Goal: Information Seeking & Learning: Learn about a topic

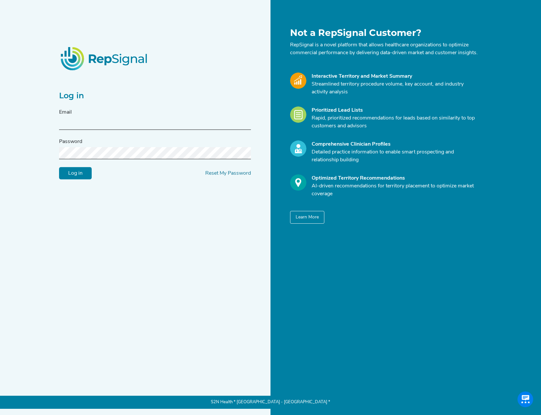
type input "jboersma@s2nhealth.com"
click at [59, 167] on input "Log in" at bounding box center [75, 173] width 33 height 12
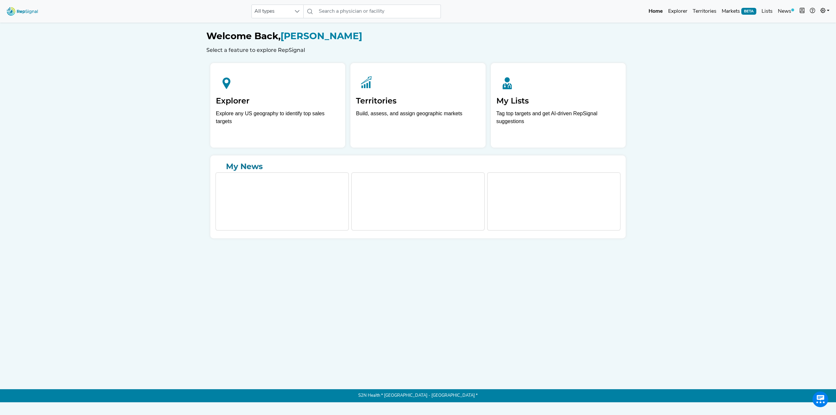
click at [541, 41] on h1 "Welcome Back, Joel Boersma" at bounding box center [417, 36] width 423 height 11
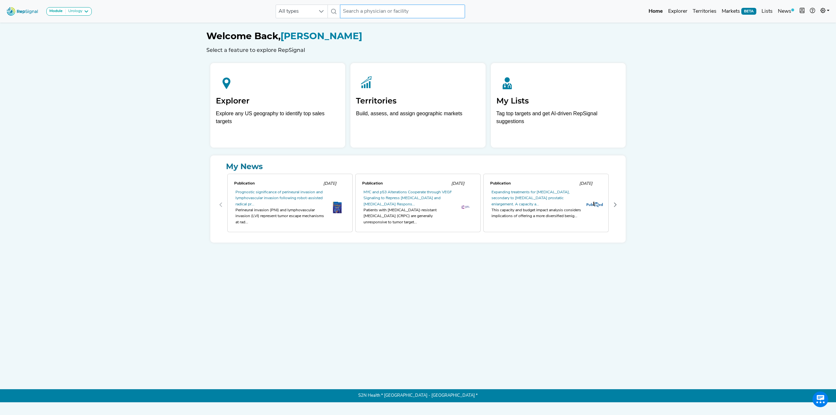
click at [410, 12] on input "text" at bounding box center [402, 12] width 125 height 14
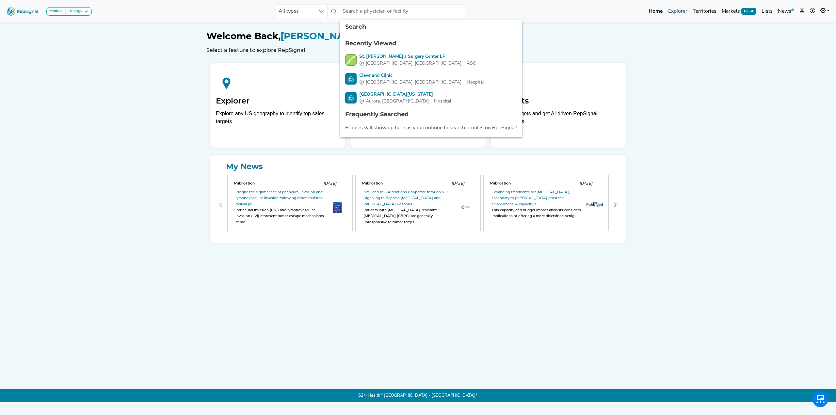
click at [541, 9] on link "Explorer" at bounding box center [677, 11] width 24 height 13
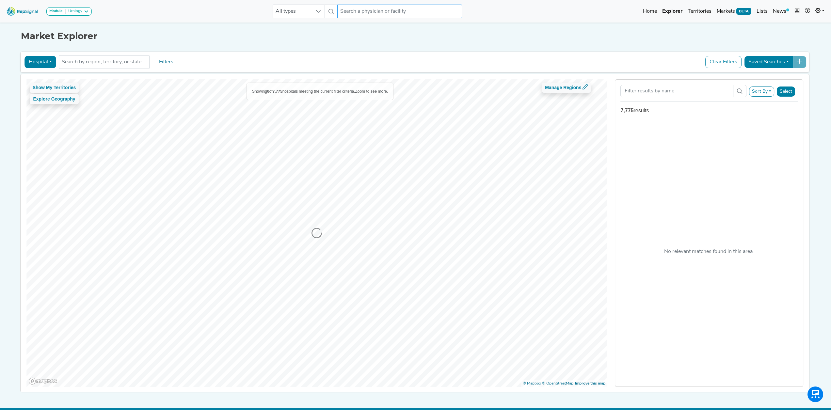
click at [352, 11] on input "text" at bounding box center [399, 12] width 125 height 14
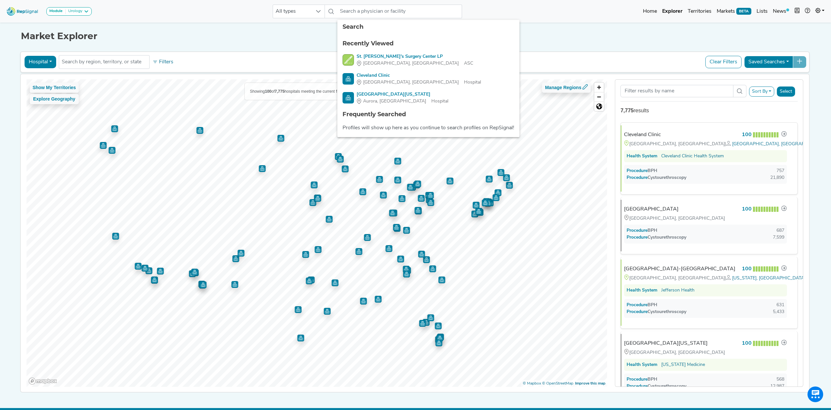
click at [189, 30] on div "Market Explorer" at bounding box center [415, 31] width 789 height 21
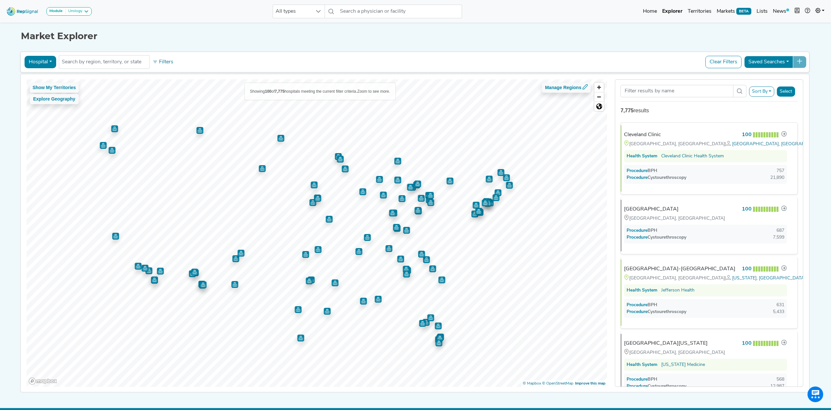
click at [41, 58] on button "Hospital" at bounding box center [40, 62] width 32 height 12
click at [44, 75] on link "Physician" at bounding box center [51, 77] width 52 height 10
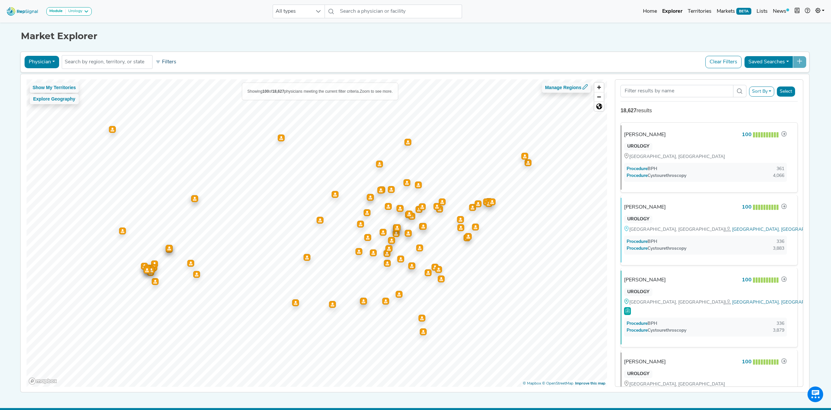
click at [170, 65] on button "Filters" at bounding box center [166, 61] width 24 height 11
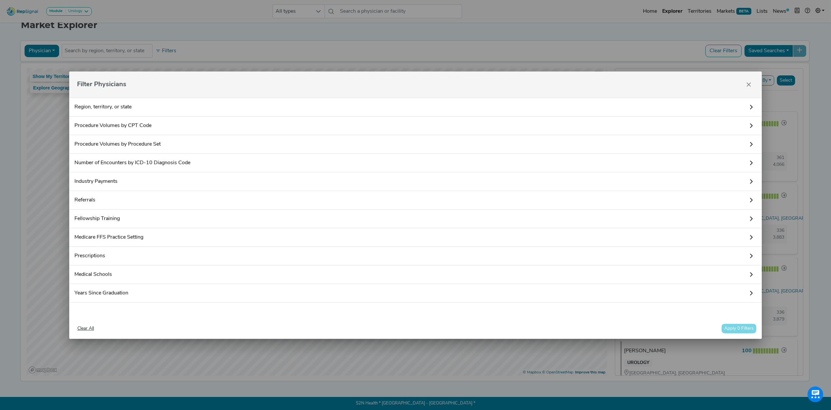
scroll to position [15, 0]
click at [141, 221] on link "Fellowship Training" at bounding box center [415, 219] width 692 height 19
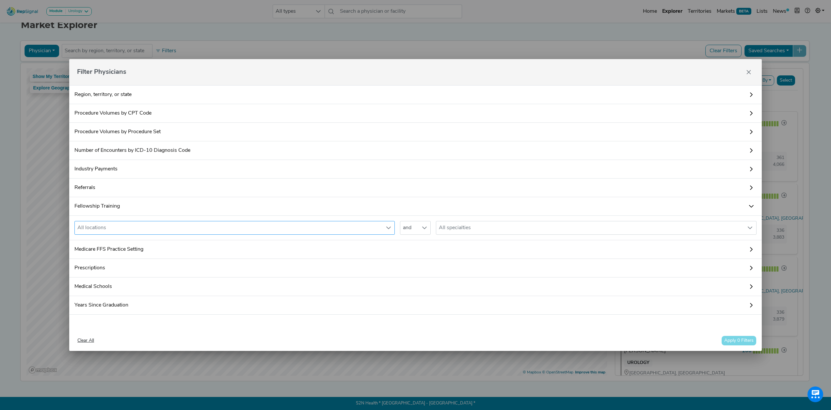
click at [133, 228] on div "All locations" at bounding box center [228, 227] width 307 height 13
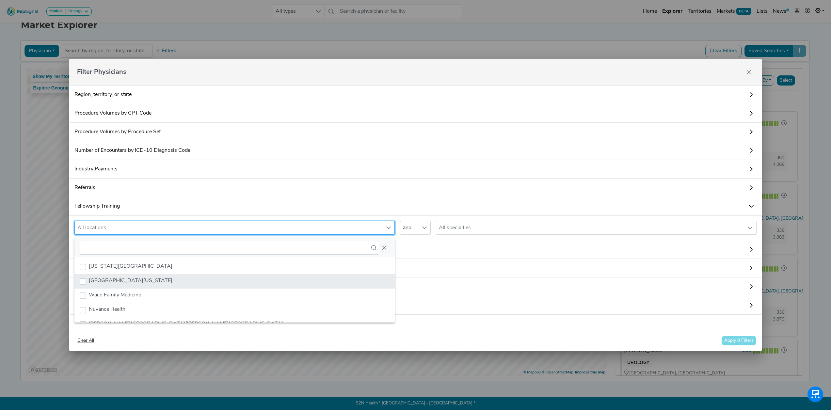
scroll to position [0, 0]
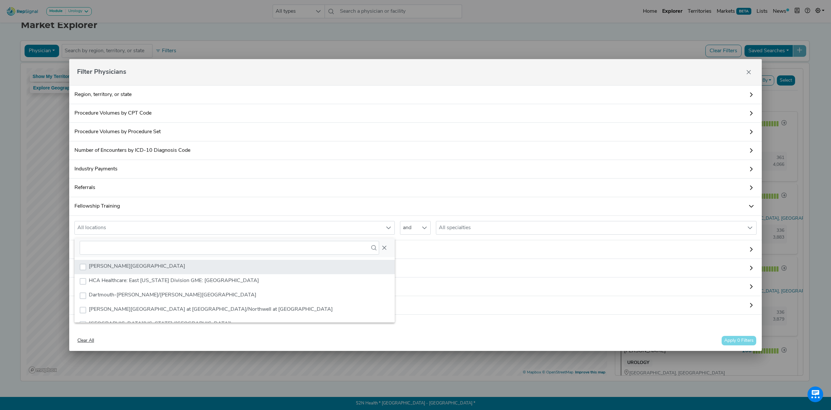
click at [146, 264] on span "[PERSON_NAME][GEOGRAPHIC_DATA]" at bounding box center [137, 266] width 96 height 5
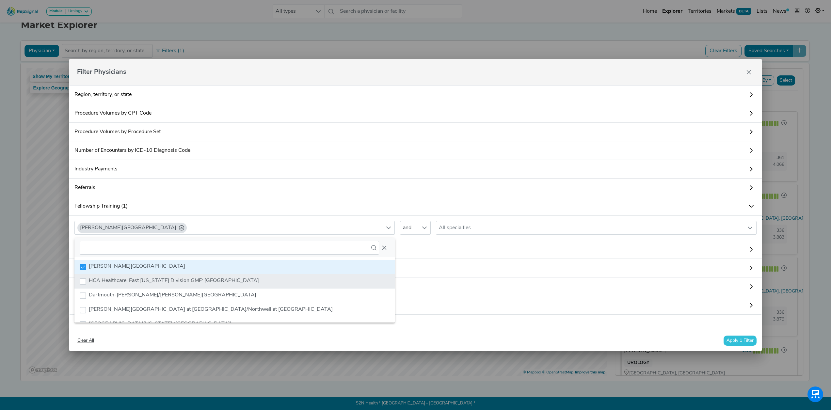
click at [151, 279] on span "HCA Healthcare: East [US_STATE] Division GME: [GEOGRAPHIC_DATA]" at bounding box center [174, 280] width 170 height 5
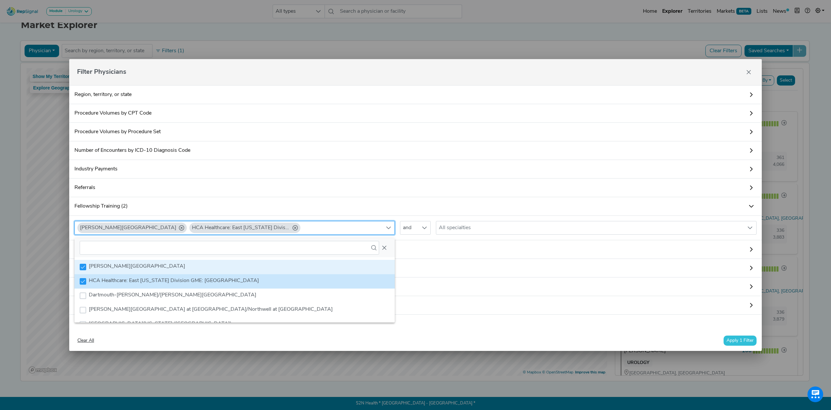
click at [184, 261] on li "[PERSON_NAME][GEOGRAPHIC_DATA]" at bounding box center [234, 267] width 320 height 14
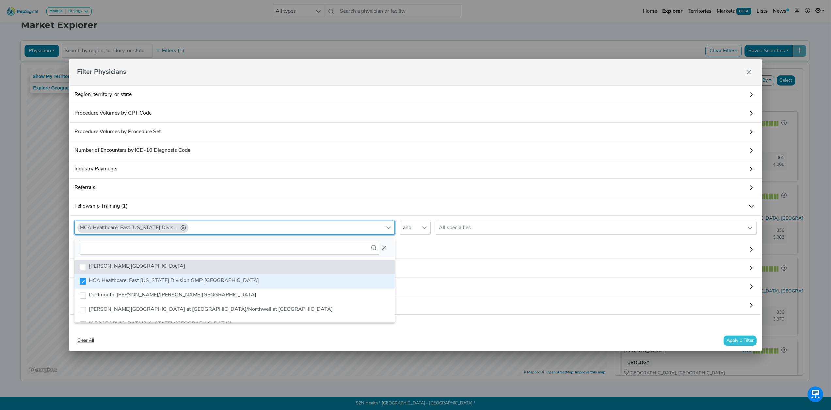
click at [181, 274] on li "HCA Healthcare: East [US_STATE] Division GME: [GEOGRAPHIC_DATA]" at bounding box center [234, 281] width 320 height 14
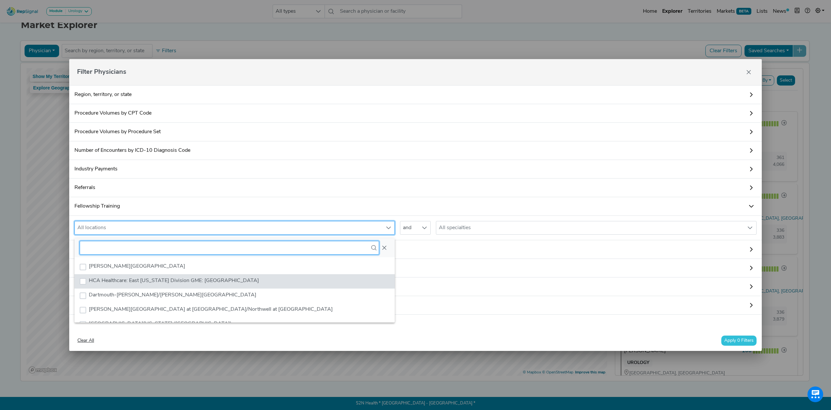
click at [195, 246] on input "text" at bounding box center [229, 248] width 299 height 14
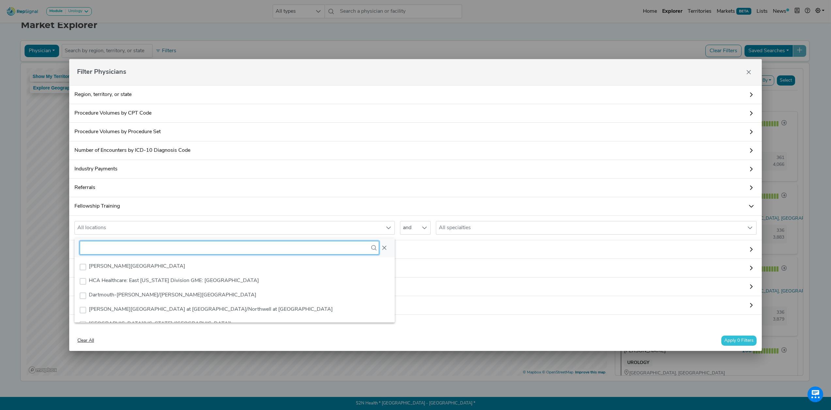
click at [246, 241] on input "text" at bounding box center [229, 248] width 299 height 14
type input "c"
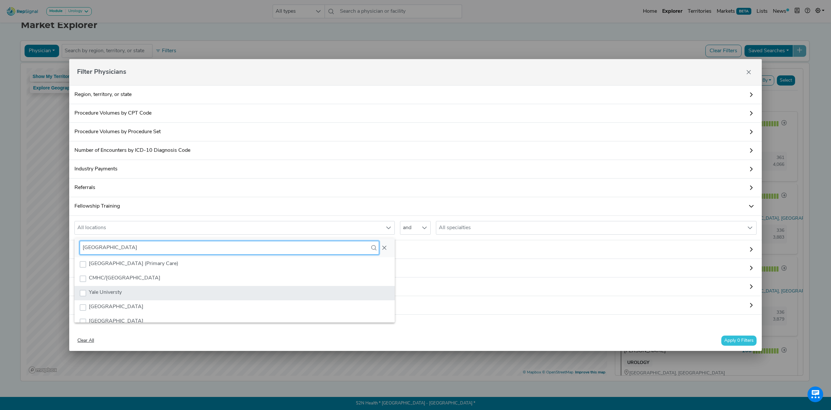
type input "[GEOGRAPHIC_DATA]"
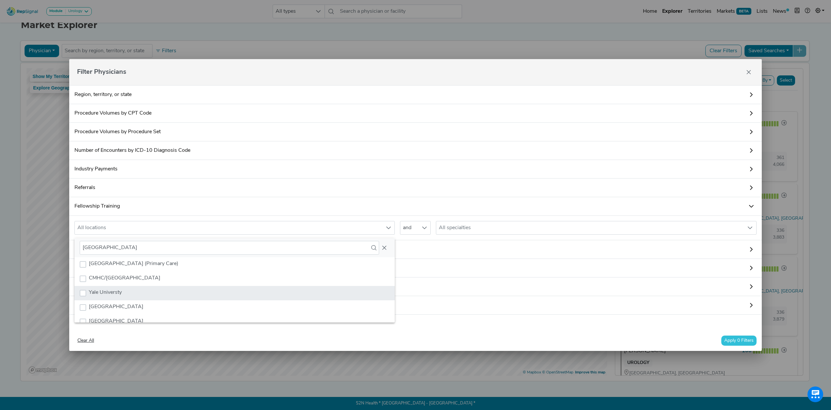
click at [129, 290] on li "Yale Universty" at bounding box center [234, 293] width 320 height 14
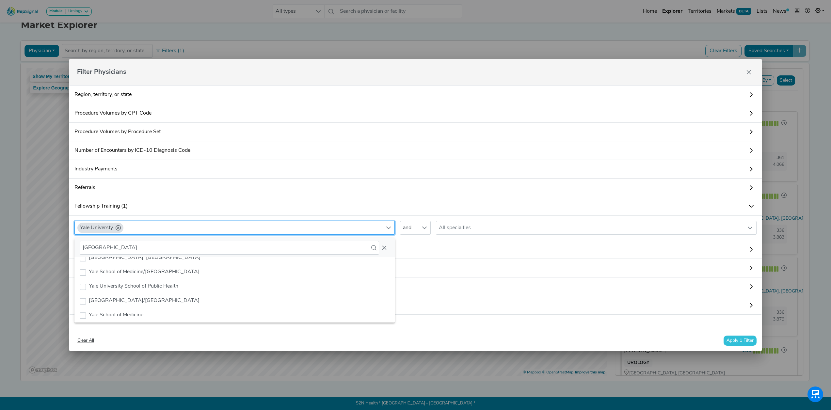
scroll to position [110, 0]
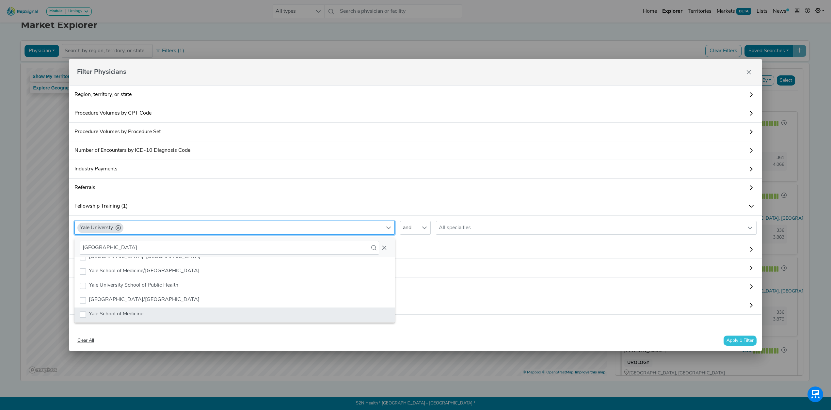
click at [228, 308] on li "Yale School of Medicine" at bounding box center [234, 314] width 320 height 14
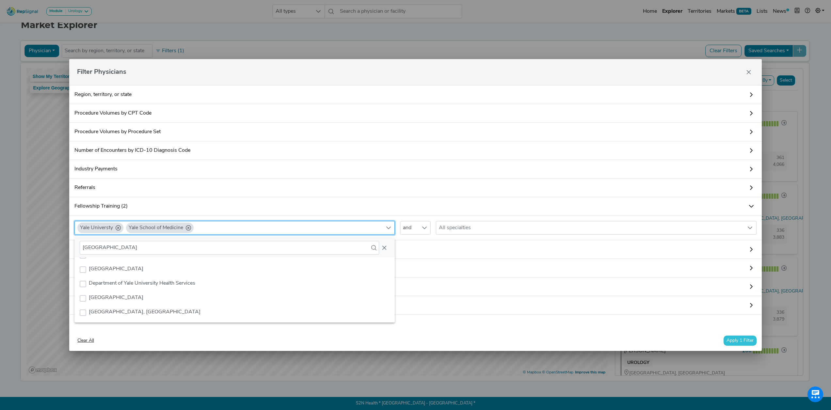
scroll to position [54, 0]
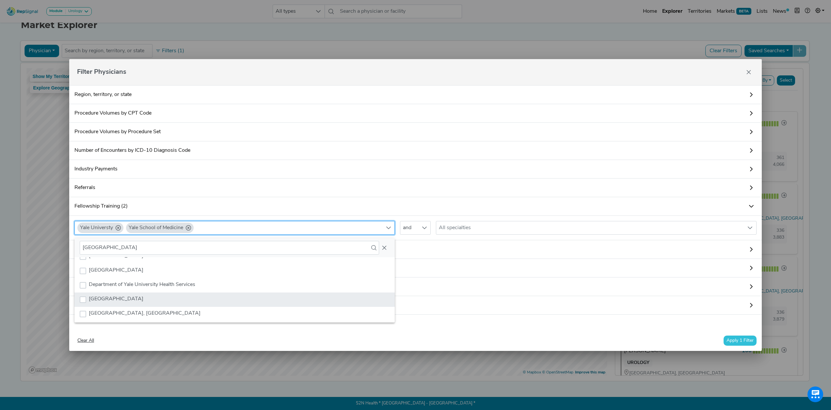
click at [204, 294] on li "[GEOGRAPHIC_DATA]" at bounding box center [234, 299] width 320 height 14
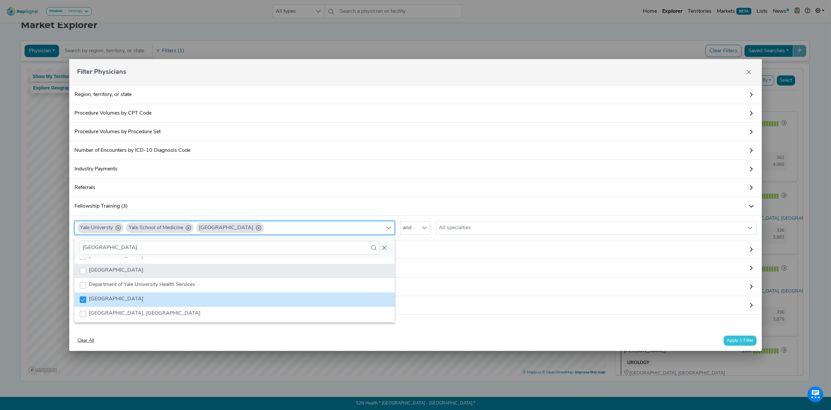
click at [209, 269] on li "[GEOGRAPHIC_DATA]" at bounding box center [234, 271] width 320 height 14
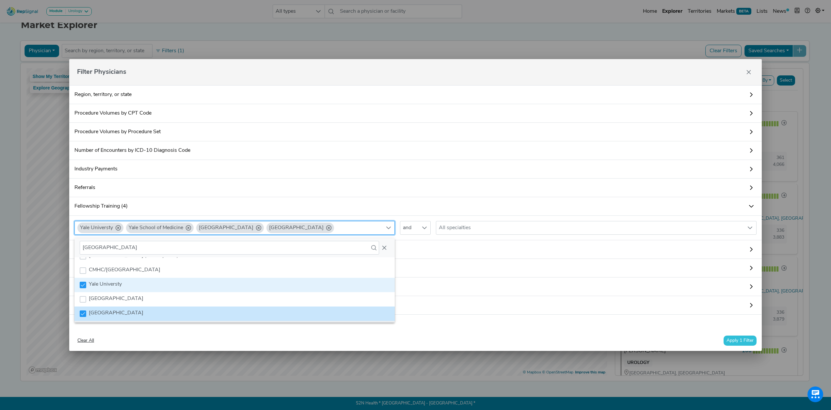
scroll to position [0, 0]
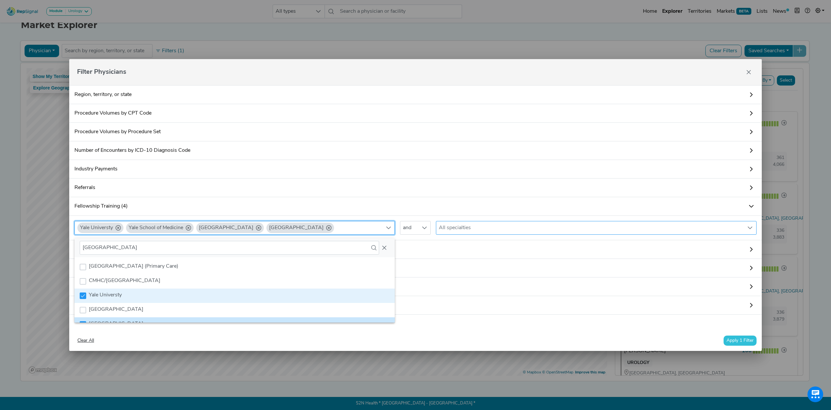
click at [492, 227] on div "All specialties" at bounding box center [589, 227] width 307 height 13
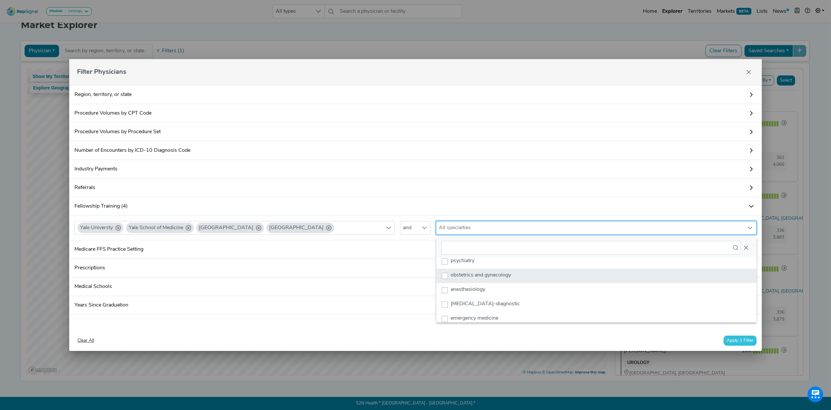
scroll to position [416, 0]
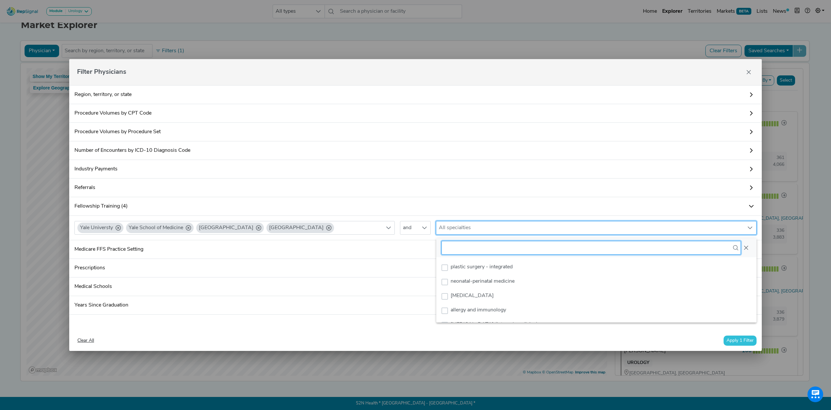
click at [495, 245] on input "text" at bounding box center [590, 248] width 299 height 14
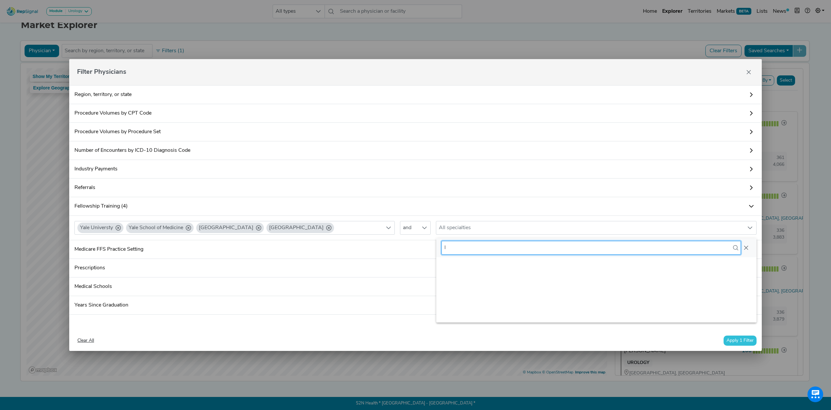
scroll to position [3, 0]
type input "Internal Medicine"
click at [512, 243] on input "Internal Medicine" at bounding box center [590, 248] width 299 height 14
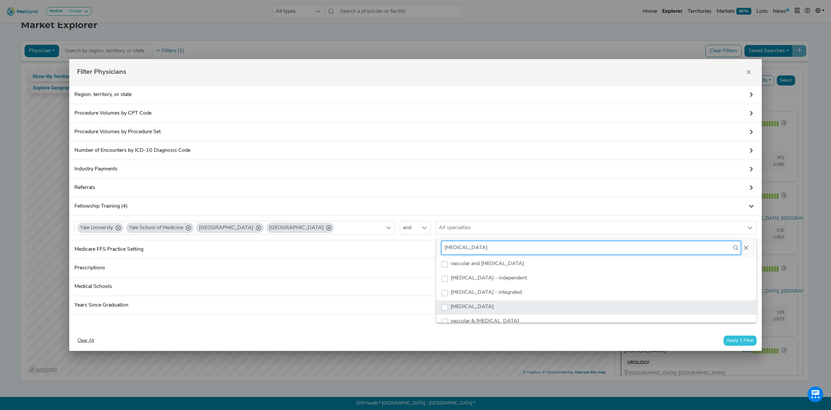
type input "interventional radiology"
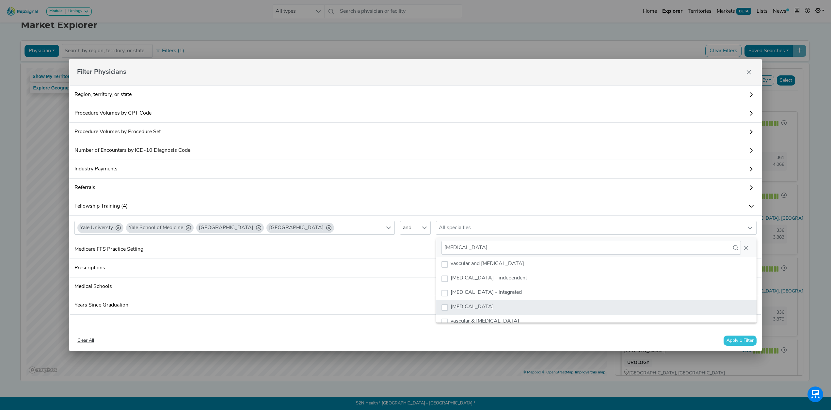
click at [488, 304] on span "interventional radiology" at bounding box center [471, 306] width 43 height 5
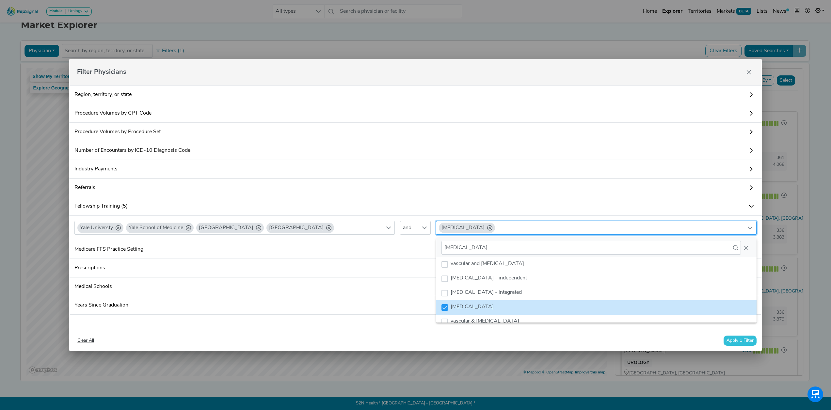
click at [541, 217] on div "Yale Universty Yale School of Medicine Yale University Yale University and inte…" at bounding box center [415, 225] width 687 height 19
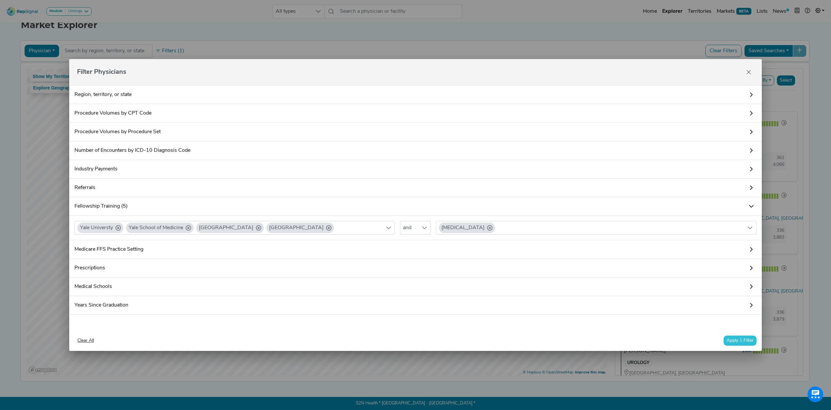
click at [541, 341] on button "Apply 1 Filter" at bounding box center [739, 341] width 33 height 10
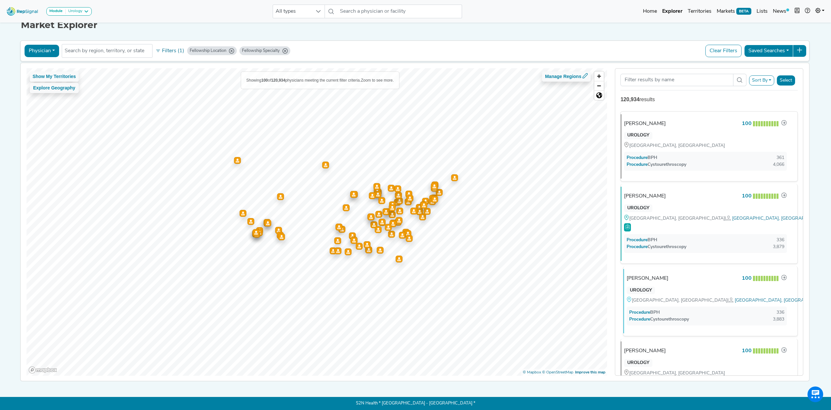
scroll to position [0, 0]
click at [541, 142] on div "NASHVILLE, TN" at bounding box center [678, 145] width 104 height 7
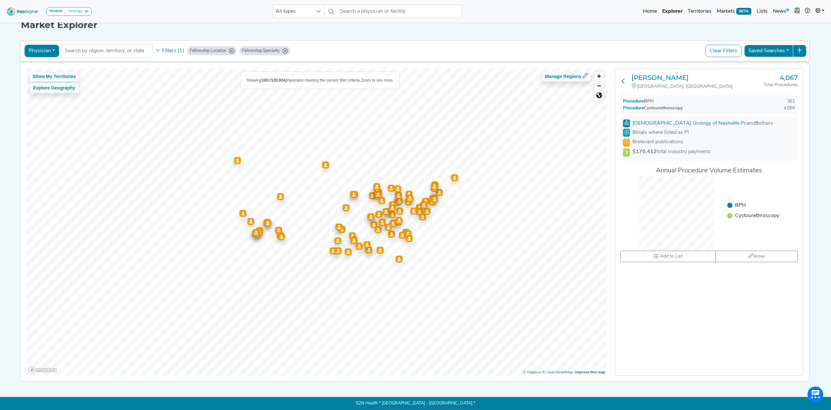
click at [541, 79] on icon at bounding box center [622, 80] width 5 height 5
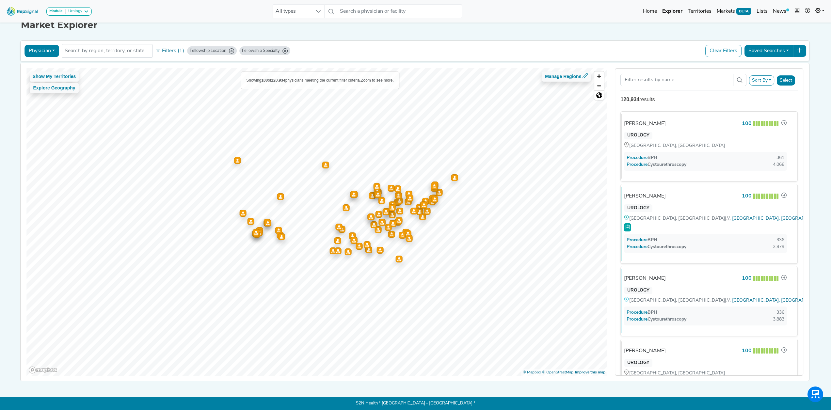
click at [541, 57] on div "Physician Physician Hospital ASC Office Health System No results found Filters …" at bounding box center [414, 50] width 789 height 21
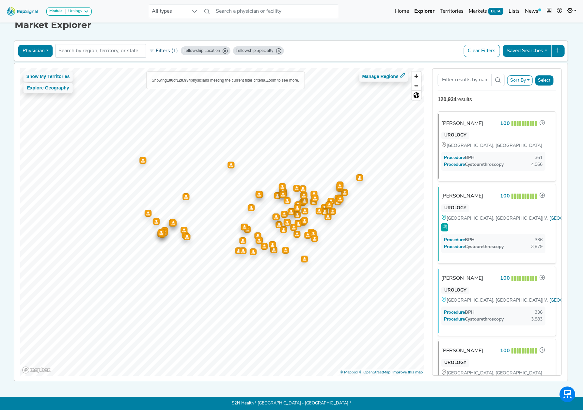
click at [157, 48] on button "Filters (1)" at bounding box center [164, 50] width 32 height 11
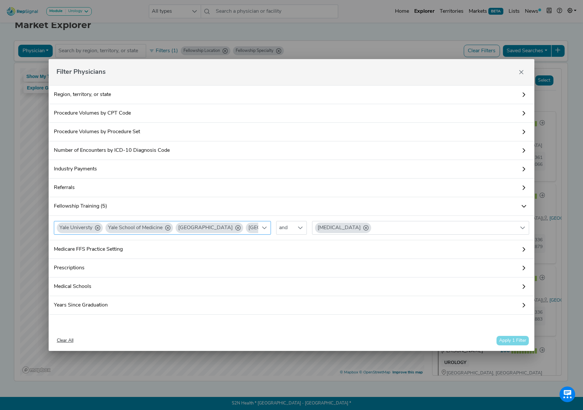
scroll to position [0, 20]
click at [523, 71] on icon "Close" at bounding box center [521, 72] width 5 height 5
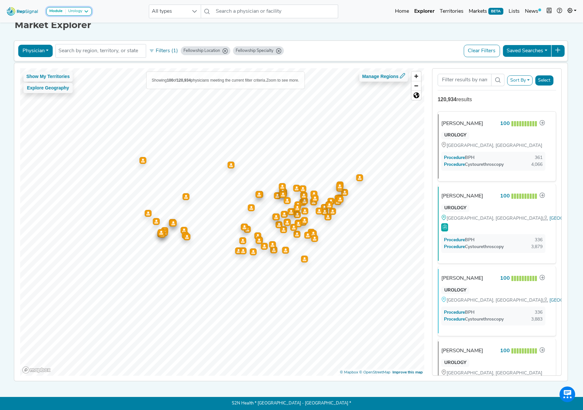
click at [69, 8] on button "Module Urology" at bounding box center [68, 11] width 45 height 8
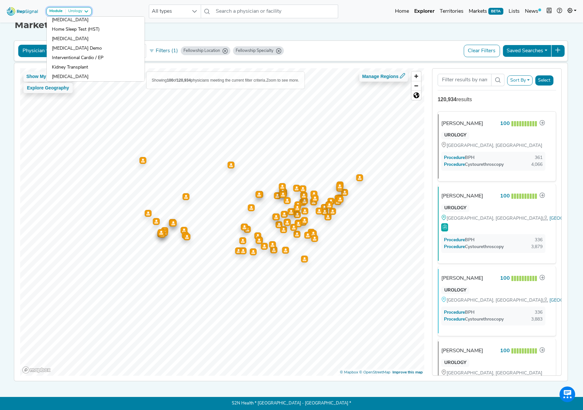
scroll to position [335, 0]
click at [108, 8] on div "Module Urology AV Access Airway Clearance Ambulatory ECG Amputation & Vascular …" at bounding box center [291, 11] width 583 height 17
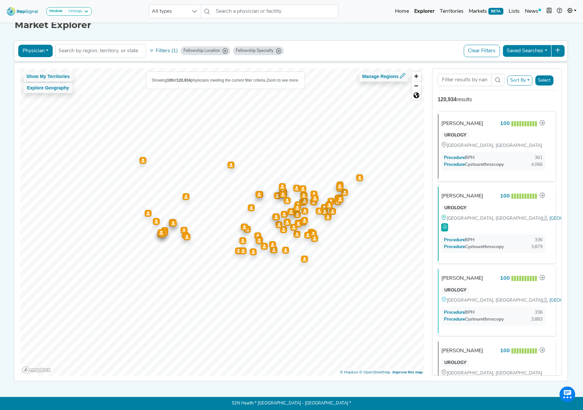
click at [401, 45] on div "Physician Physician Hospital ASC Office Health System No results found Filters …" at bounding box center [291, 50] width 548 height 15
click at [429, 57] on div "Physician Physician Hospital ASC Office Health System No results found Filters …" at bounding box center [291, 50] width 554 height 21
click at [524, 79] on button "Sort By" at bounding box center [519, 80] width 25 height 10
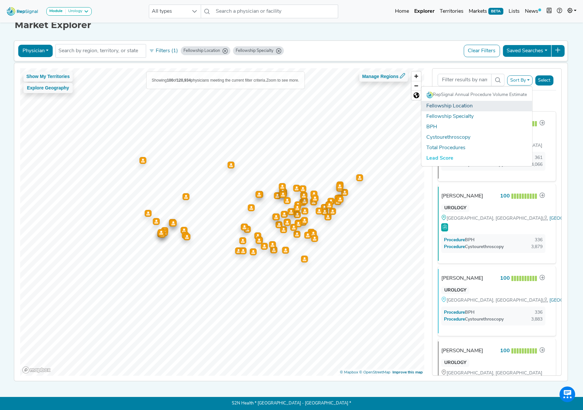
click at [462, 101] on link "Fellowship Location" at bounding box center [476, 106] width 111 height 10
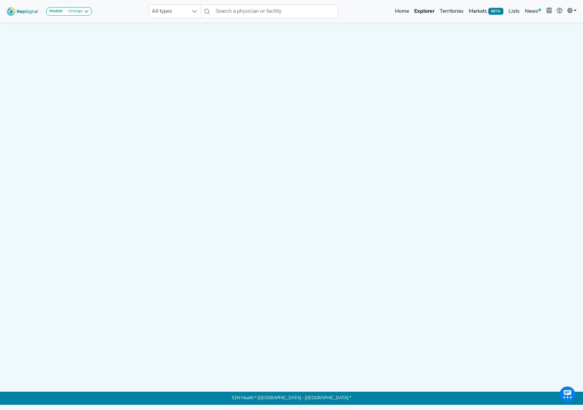
scroll to position [0, 0]
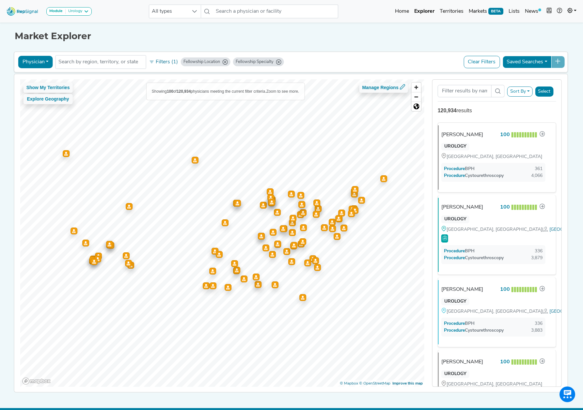
click at [527, 91] on button "Sort By" at bounding box center [519, 91] width 25 height 10
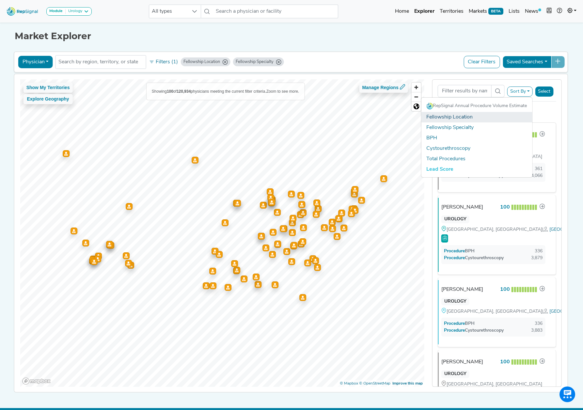
click at [475, 118] on link "Fellowship Location" at bounding box center [476, 117] width 111 height 10
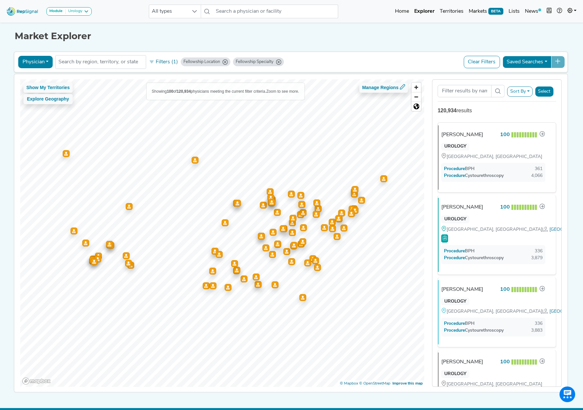
click at [515, 91] on button "Sort By" at bounding box center [519, 91] width 25 height 10
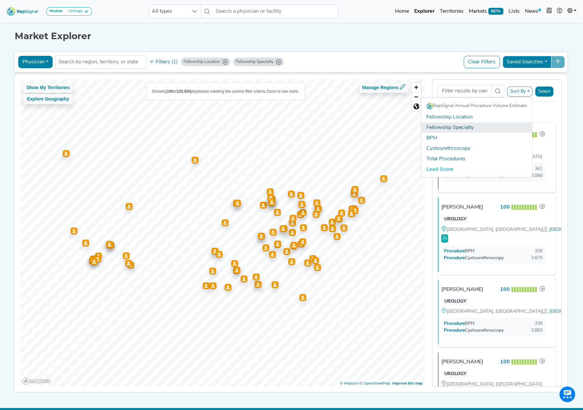
click at [452, 128] on link "Fellowship Specialty" at bounding box center [476, 127] width 111 height 10
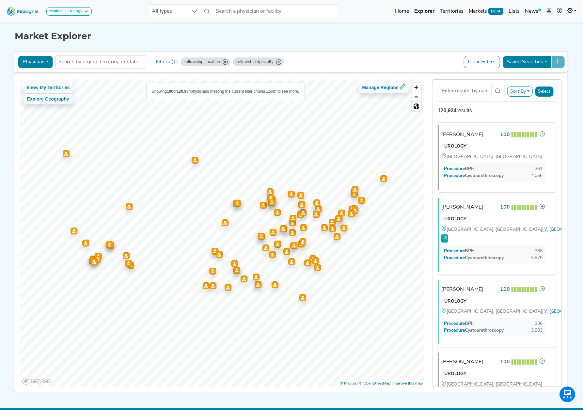
click at [378, 404] on div "Module Urology AV Access Airway Clearance Ambulatory ECG Amputation & Vascular …" at bounding box center [291, 210] width 583 height 421
click at [361, 48] on div "Market Explorer Physician Physician Hospital ASC Office Health System No result…" at bounding box center [291, 206] width 431 height 371
click at [162, 61] on button "Filters (1)" at bounding box center [164, 61] width 32 height 11
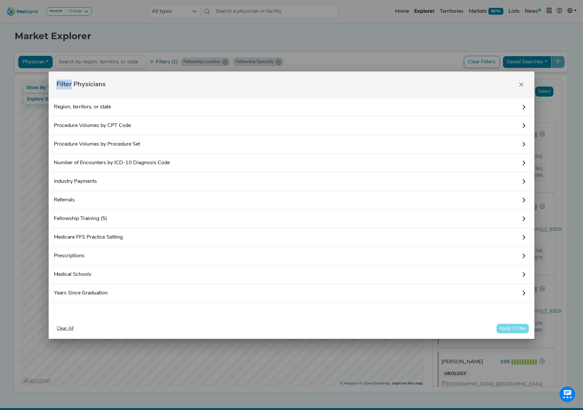
click at [162, 61] on div "Filter Physicians Region, territory, or state Procedure Volumes by CPT Code The…" at bounding box center [291, 205] width 583 height 410
click at [517, 325] on div "Clear All Apply 1 Filter" at bounding box center [291, 328] width 475 height 10
click at [159, 222] on link "Fellowship Training (5)" at bounding box center [292, 219] width 486 height 19
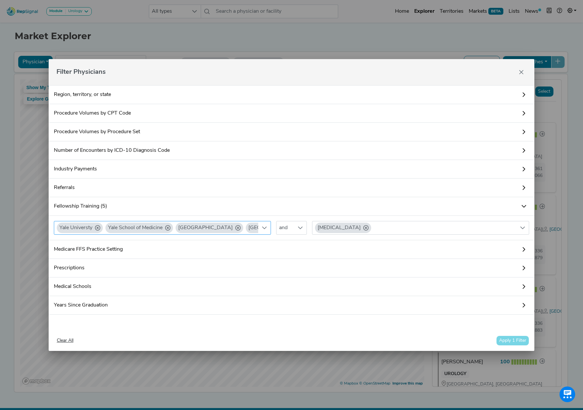
click at [98, 225] on icon at bounding box center [97, 227] width 5 height 5
click at [521, 340] on button "Apply 1 Filter" at bounding box center [512, 341] width 33 height 10
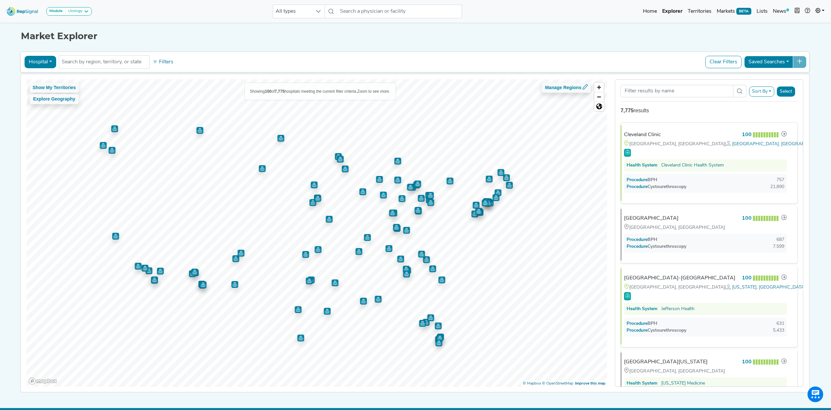
click at [50, 61] on button "Hospital" at bounding box center [40, 62] width 32 height 12
click at [47, 73] on link "Physician" at bounding box center [51, 77] width 52 height 10
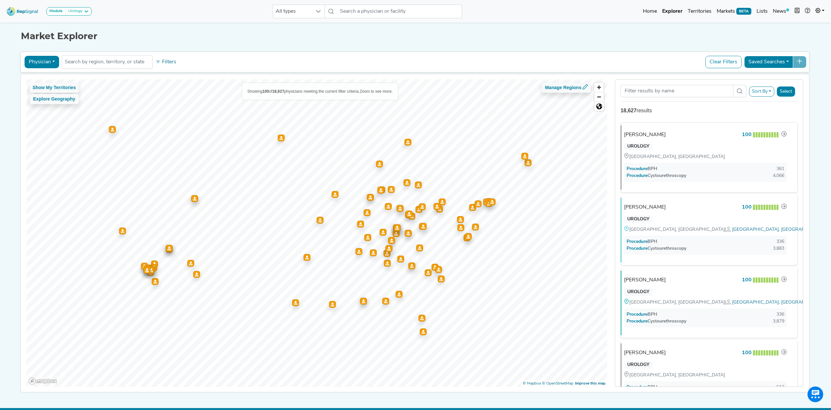
click at [819, 147] on div "Module Urology AV Access Airway Clearance Ambulatory ECG Amputation & Vascular …" at bounding box center [415, 210] width 831 height 421
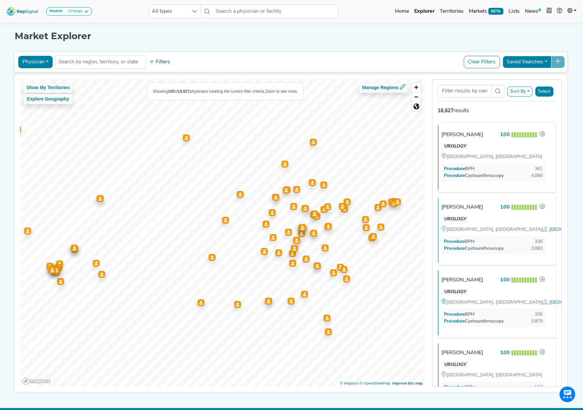
click at [163, 65] on button "Filters" at bounding box center [160, 61] width 24 height 11
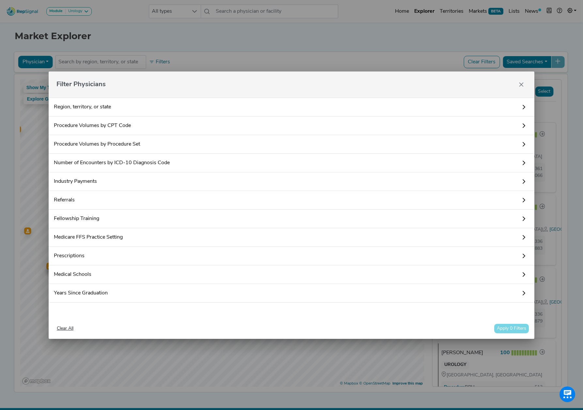
click at [122, 219] on link "Fellowship Training" at bounding box center [292, 219] width 486 height 19
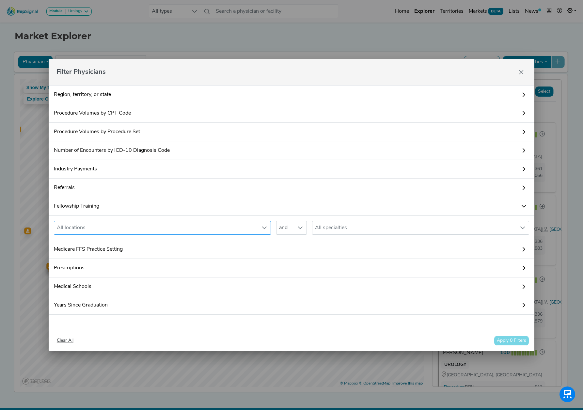
click at [120, 225] on div "All locations" at bounding box center [156, 227] width 204 height 13
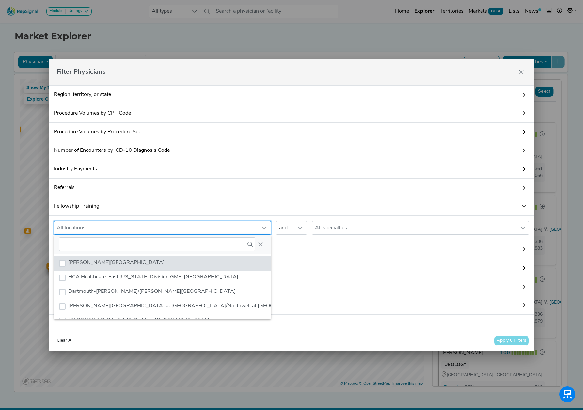
scroll to position [5, 30]
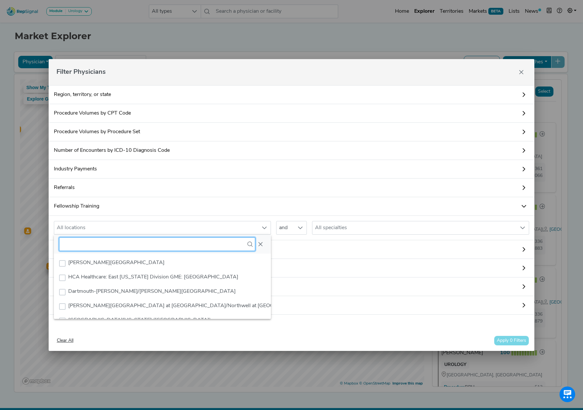
click at [141, 247] on input "text" at bounding box center [157, 244] width 196 height 14
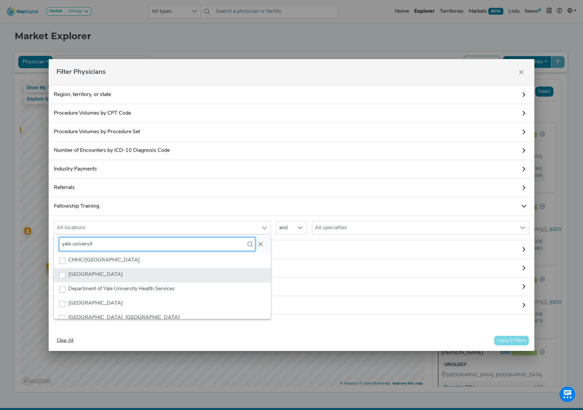
type input "yale universit"
click at [71, 274] on span "[GEOGRAPHIC_DATA]" at bounding box center [95, 274] width 55 height 5
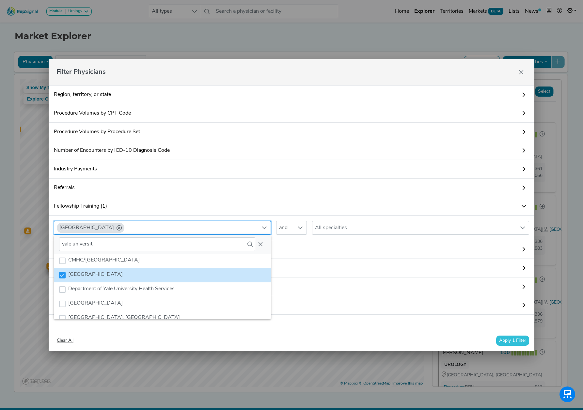
click at [290, 202] on link "Fellowship Training (1)" at bounding box center [292, 206] width 486 height 19
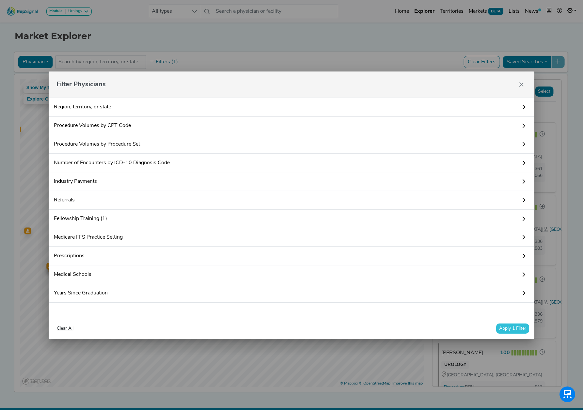
click at [295, 217] on link "Fellowship Training (1)" at bounding box center [292, 219] width 486 height 19
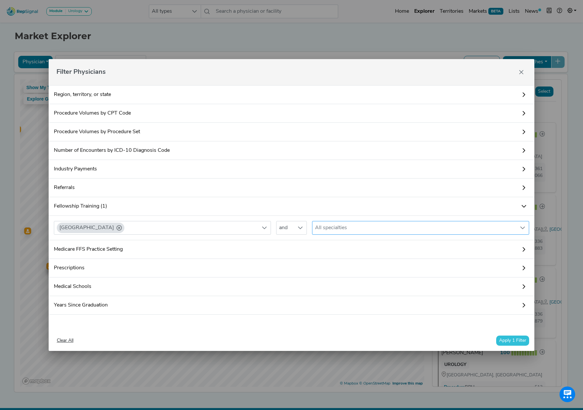
click at [346, 230] on div "All specialties" at bounding box center [414, 227] width 204 height 13
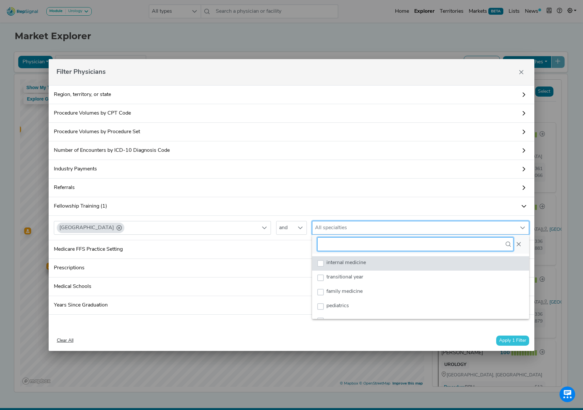
click at [346, 248] on input "text" at bounding box center [415, 244] width 196 height 14
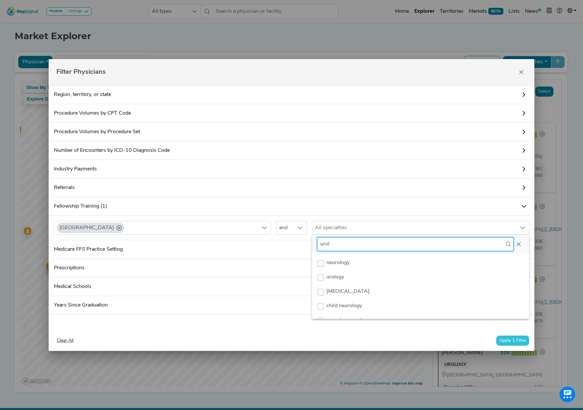
scroll to position [3, 0]
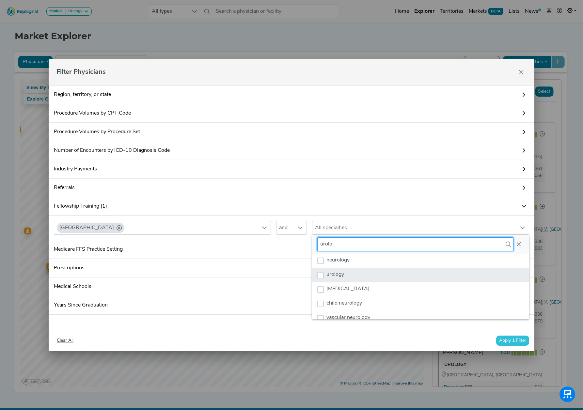
type input "urolo"
click at [343, 275] on span "urology" at bounding box center [335, 274] width 18 height 5
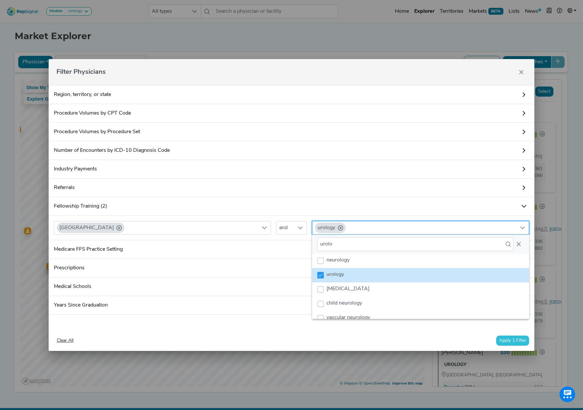
click at [508, 344] on button "Apply 1 Filter" at bounding box center [512, 341] width 33 height 10
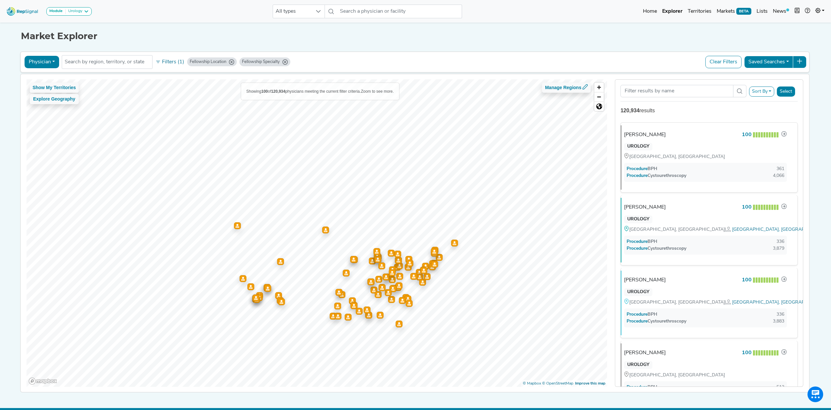
click at [699, 33] on h1 "Market Explorer" at bounding box center [415, 36] width 789 height 11
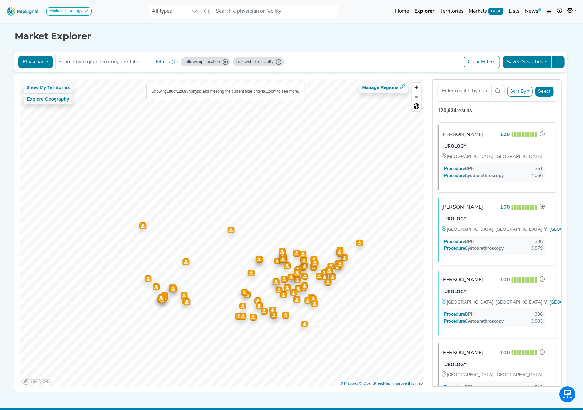
click at [470, 38] on h1 "Market Explorer" at bounding box center [292, 36] width 554 height 11
click at [368, 32] on h1 "Market Explorer" at bounding box center [292, 36] width 554 height 11
click at [166, 64] on button "Filters (1)" at bounding box center [164, 61] width 32 height 11
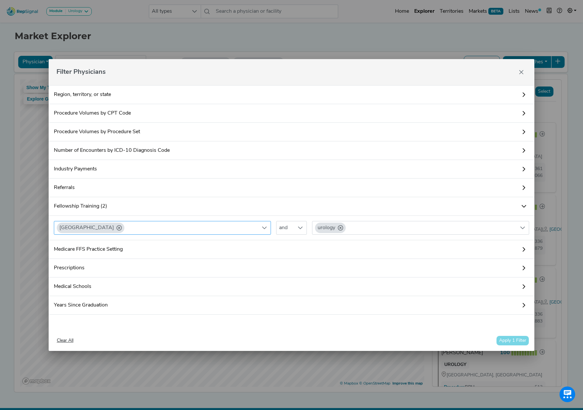
click at [259, 226] on div at bounding box center [264, 227] width 12 height 13
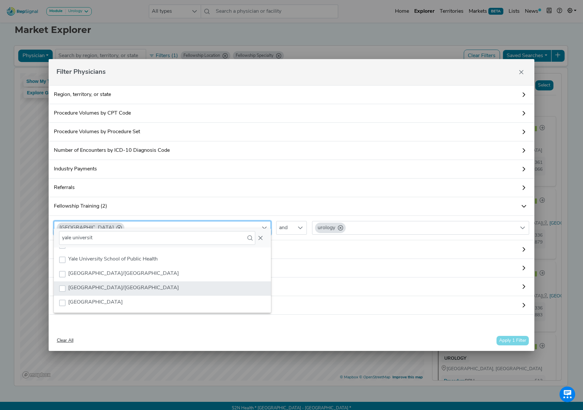
scroll to position [9, 0]
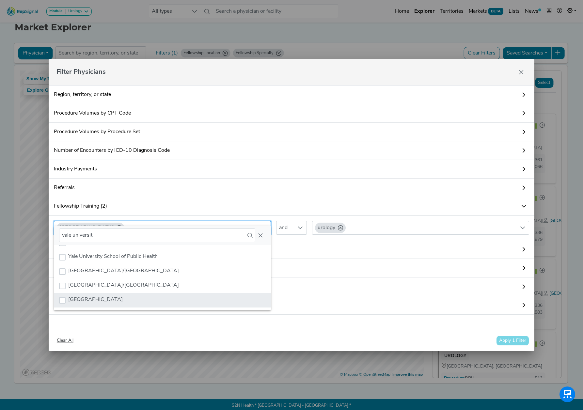
click at [164, 301] on li "[GEOGRAPHIC_DATA]" at bounding box center [162, 300] width 217 height 14
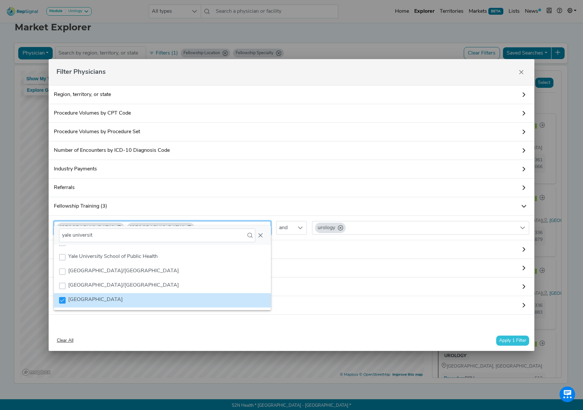
click at [342, 237] on div "Yale University Yale University School of Medicine and urology" at bounding box center [292, 228] width 486 height 24
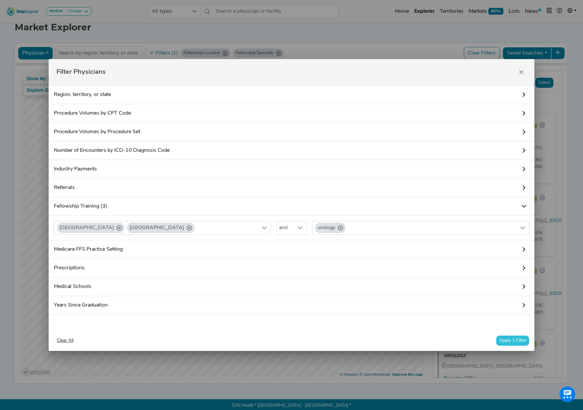
click at [510, 343] on button "Apply 1 Filter" at bounding box center [512, 341] width 33 height 10
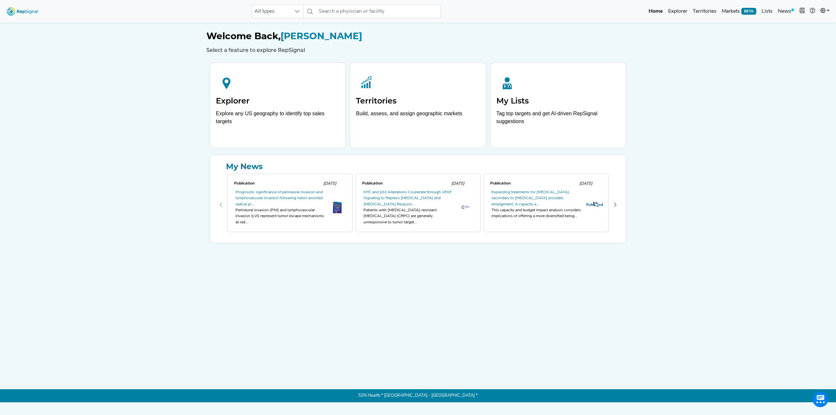
click at [101, 126] on div "All types No results found Home Explorer Territories Markets BETA Lists News ne…" at bounding box center [418, 201] width 836 height 402
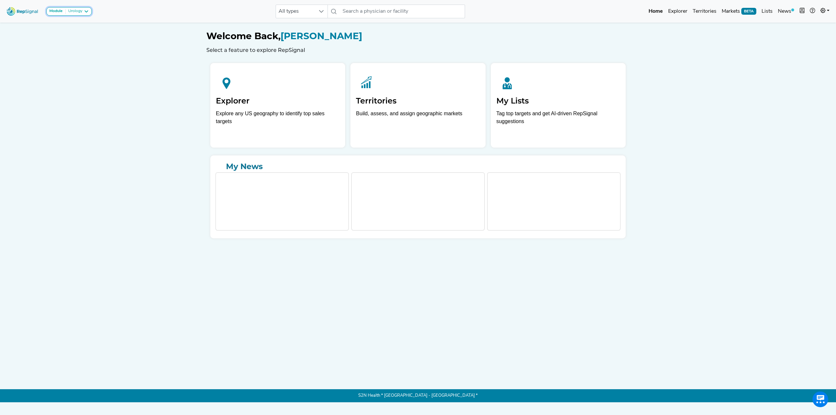
click at [77, 11] on div "Urology" at bounding box center [74, 11] width 17 height 5
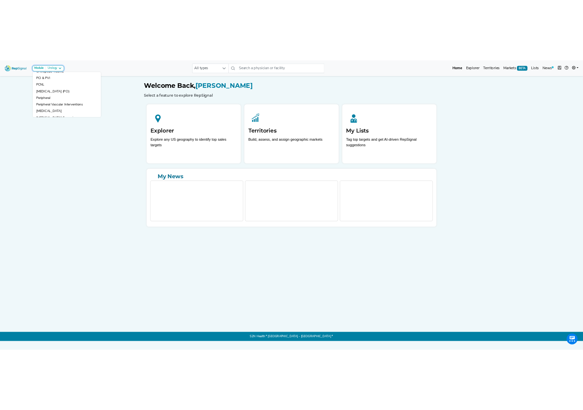
scroll to position [504, 0]
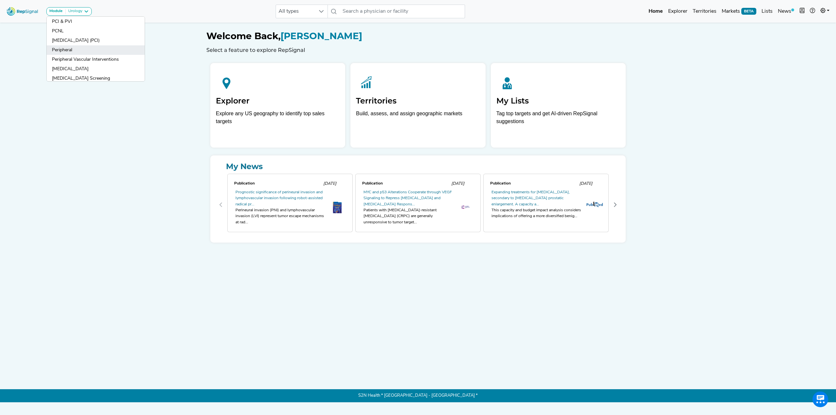
click at [57, 51] on link "Peripheral" at bounding box center [96, 49] width 98 height 9
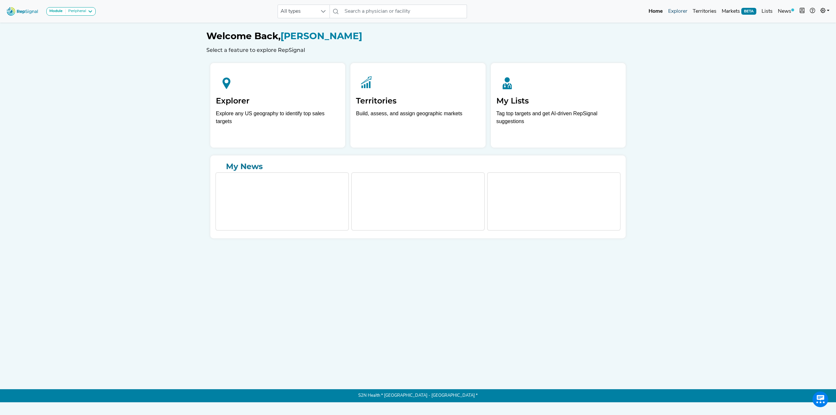
click at [679, 13] on link "Explorer" at bounding box center [677, 11] width 24 height 13
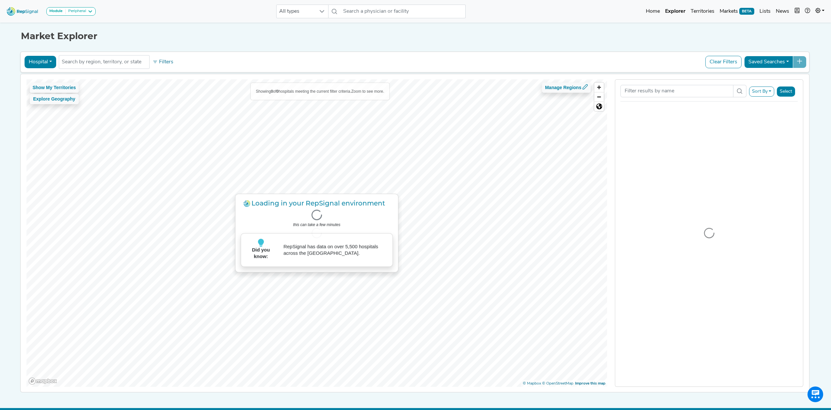
click at [41, 59] on button "Hospital" at bounding box center [40, 62] width 32 height 12
click at [55, 82] on li "Physician" at bounding box center [51, 78] width 52 height 13
click at [40, 62] on button "Hospital" at bounding box center [40, 62] width 32 height 12
click at [53, 78] on link "Physician" at bounding box center [51, 77] width 52 height 10
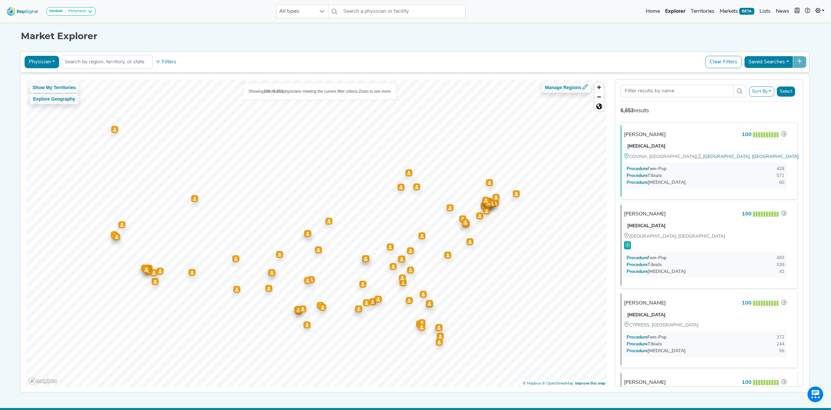
click at [818, 71] on div "Module Peripheral AV Access Airway Clearance Ambulatory [MEDICAL_DATA] [MEDICAL…" at bounding box center [415, 210] width 831 height 421
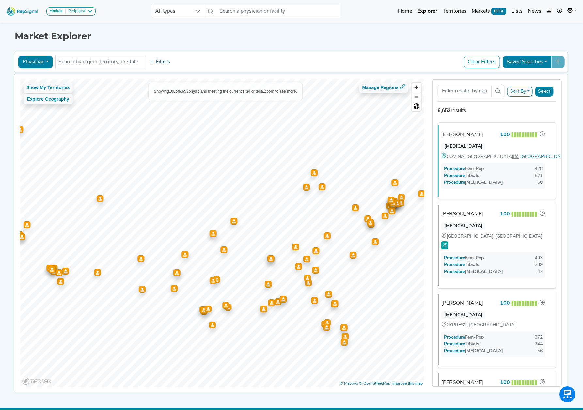
click at [167, 60] on button "Filters" at bounding box center [160, 61] width 24 height 11
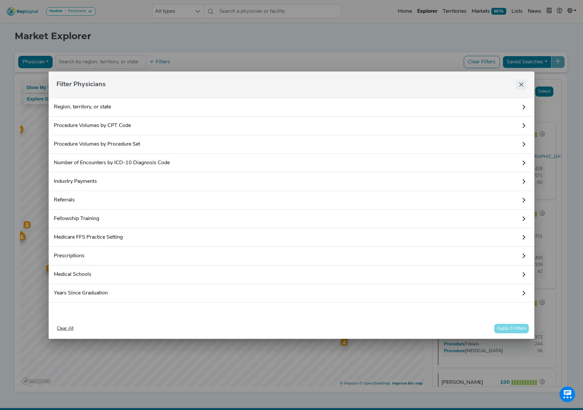
drag, startPoint x: 523, startPoint y: 79, endPoint x: 522, endPoint y: 83, distance: 4.5
click at [523, 79] on div "Filter Physicians" at bounding box center [292, 84] width 486 height 26
click at [522, 83] on icon "Close" at bounding box center [521, 84] width 5 height 5
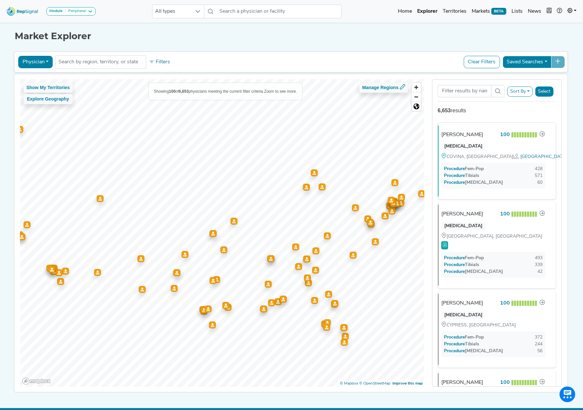
click at [160, 62] on button "Filters" at bounding box center [160, 61] width 24 height 11
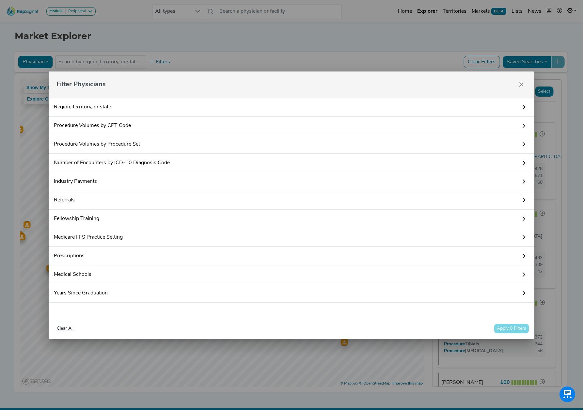
click at [85, 218] on link "Fellowship Training" at bounding box center [292, 219] width 486 height 19
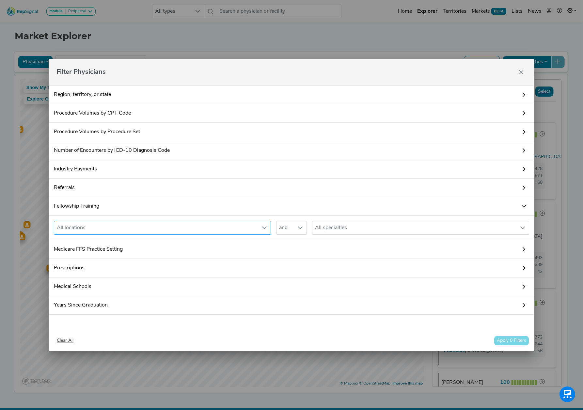
click at [123, 225] on div "All locations" at bounding box center [156, 227] width 204 height 13
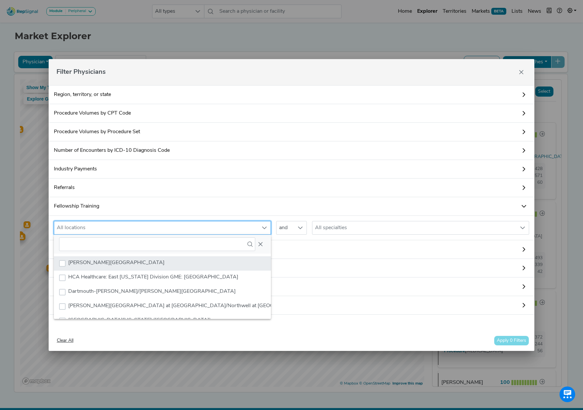
click at [120, 263] on span "[PERSON_NAME][GEOGRAPHIC_DATA]" at bounding box center [116, 262] width 96 height 5
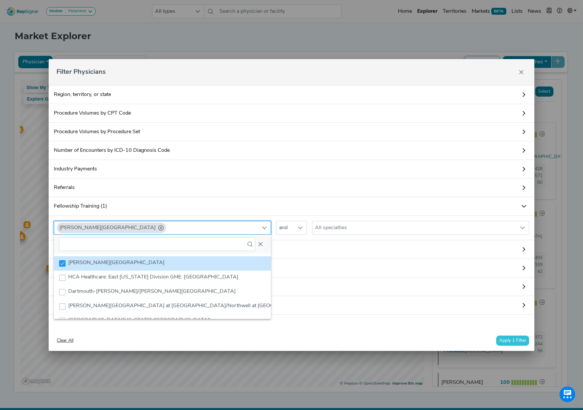
click at [128, 264] on span "[PERSON_NAME][GEOGRAPHIC_DATA]" at bounding box center [116, 262] width 96 height 5
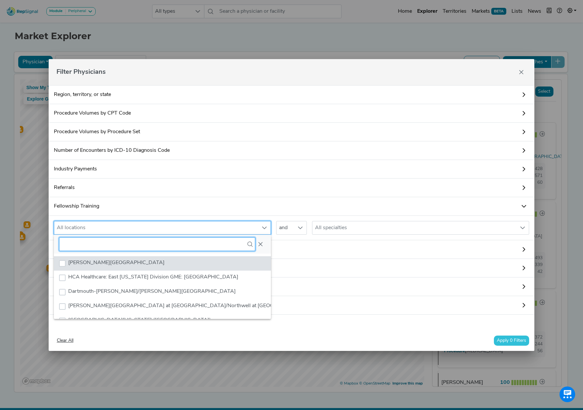
click at [140, 246] on input "text" at bounding box center [157, 244] width 196 height 14
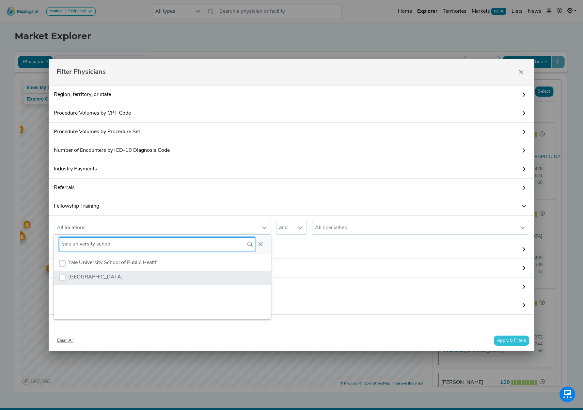
type input "yale university schoo"
click at [123, 280] on span "[GEOGRAPHIC_DATA]" at bounding box center [95, 277] width 55 height 5
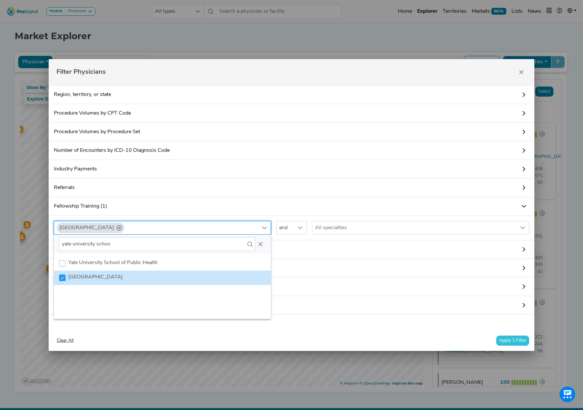
click at [299, 248] on link "Medicare FFS Practice Setting" at bounding box center [292, 249] width 486 height 19
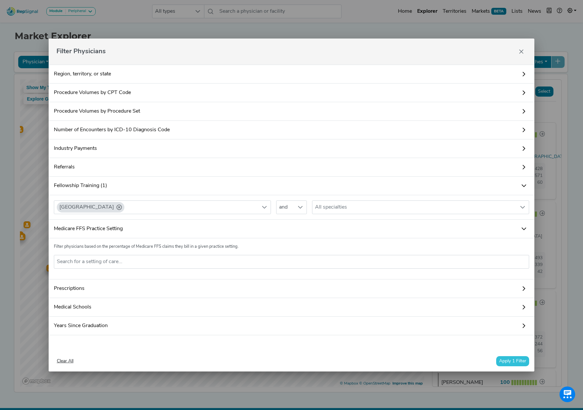
click at [334, 226] on link "Medicare FFS Practice Setting" at bounding box center [292, 229] width 486 height 19
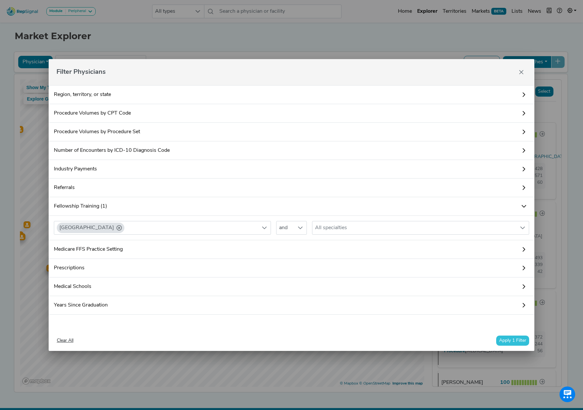
click at [519, 340] on button "Apply 1 Filter" at bounding box center [512, 341] width 33 height 10
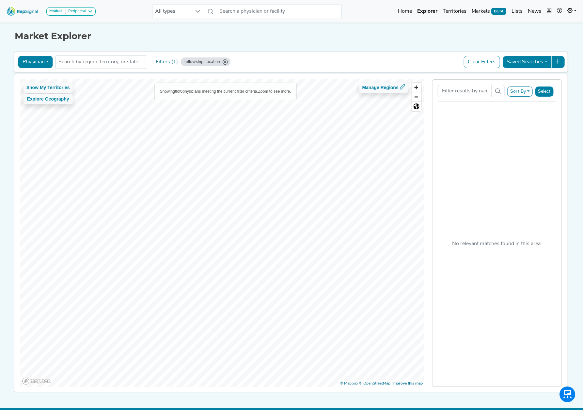
click at [525, 94] on button "Sort By" at bounding box center [519, 91] width 25 height 10
click at [225, 62] on icon "Fellowship Location" at bounding box center [225, 61] width 5 height 5
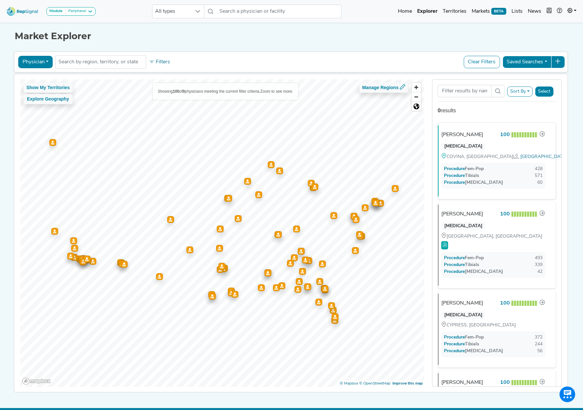
click at [524, 90] on button "Sort By" at bounding box center [519, 91] width 25 height 10
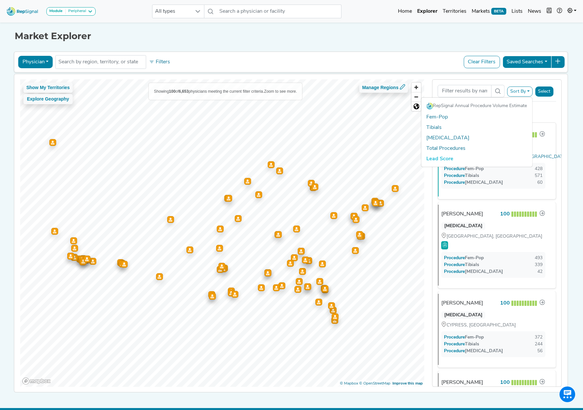
click at [526, 91] on button "Sort By" at bounding box center [519, 91] width 25 height 10
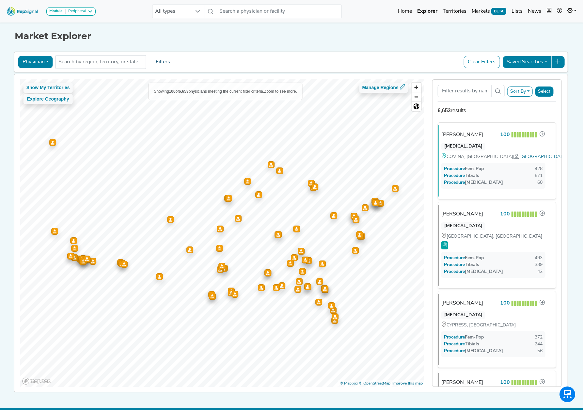
click at [161, 60] on button "Filters" at bounding box center [160, 61] width 24 height 11
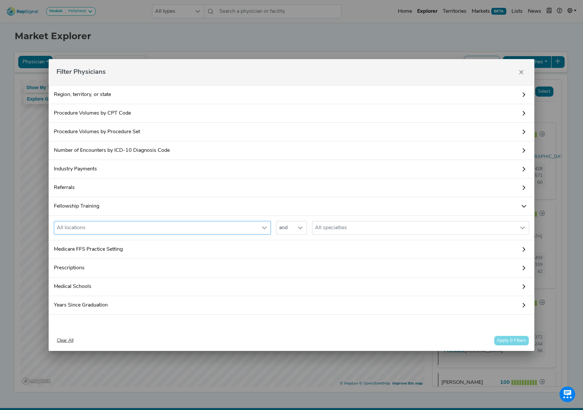
click at [123, 226] on div "All locations" at bounding box center [156, 227] width 204 height 13
click at [124, 227] on div "All locations" at bounding box center [156, 227] width 204 height 13
click at [380, 230] on div "All specialties" at bounding box center [414, 227] width 204 height 13
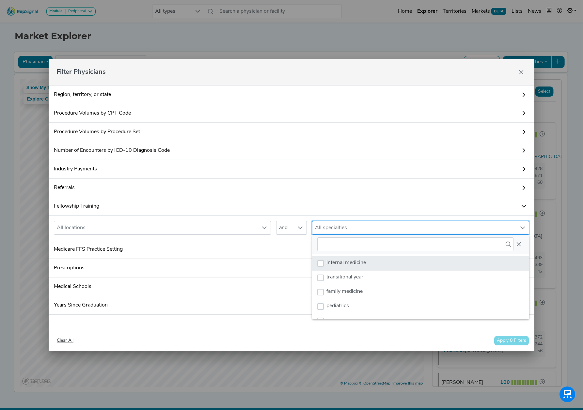
scroll to position [5, 30]
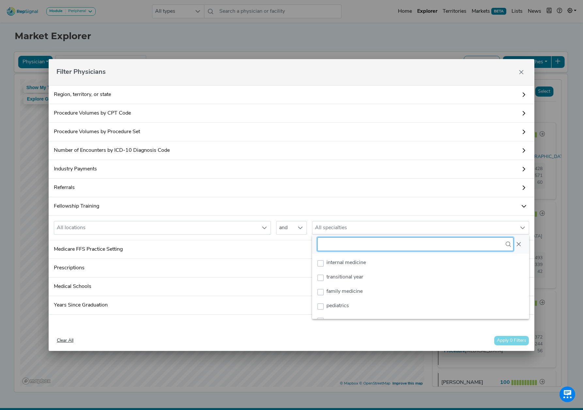
click at [365, 247] on input "text" at bounding box center [415, 244] width 196 height 14
type input "i"
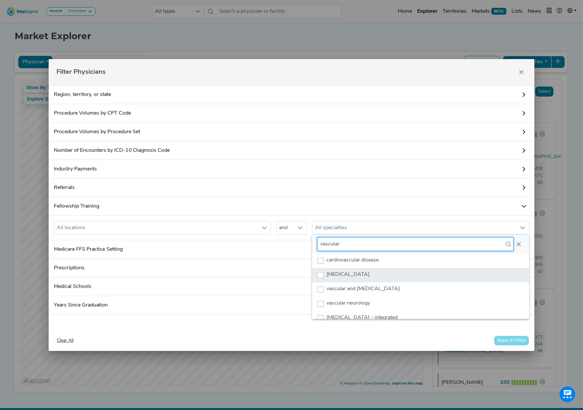
type input "vascular"
click at [356, 275] on span "[MEDICAL_DATA]" at bounding box center [347, 274] width 43 height 5
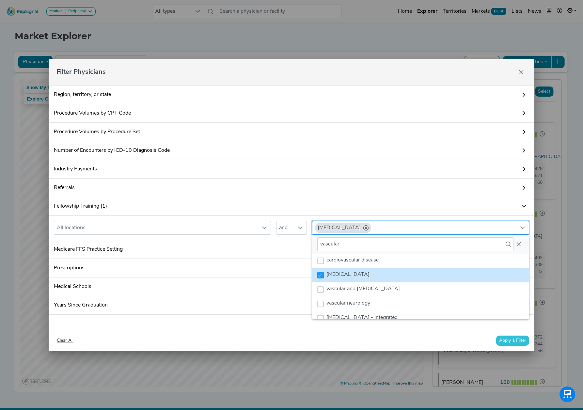
click at [517, 341] on button "Apply 1 Filter" at bounding box center [512, 341] width 33 height 10
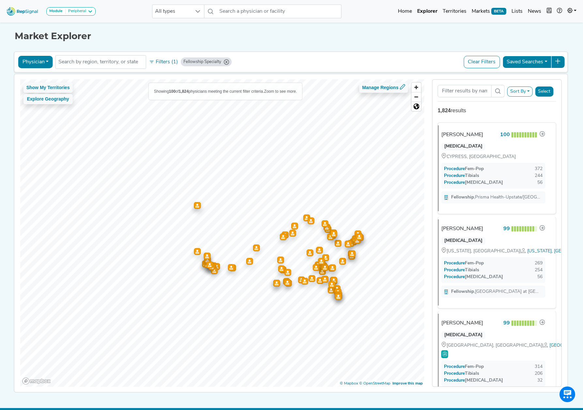
click at [573, 294] on div "Module Peripheral AV Access Airway Clearance Ambulatory [MEDICAL_DATA] [MEDICAL…" at bounding box center [291, 210] width 583 height 421
click at [575, 255] on div "Module Peripheral AV Access Airway Clearance Ambulatory [MEDICAL_DATA] [MEDICAL…" at bounding box center [291, 210] width 583 height 421
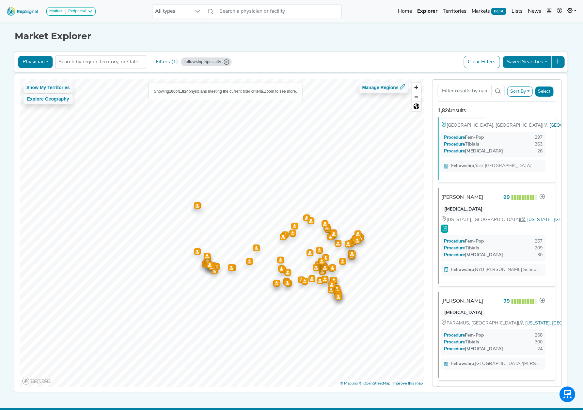
scroll to position [0, 0]
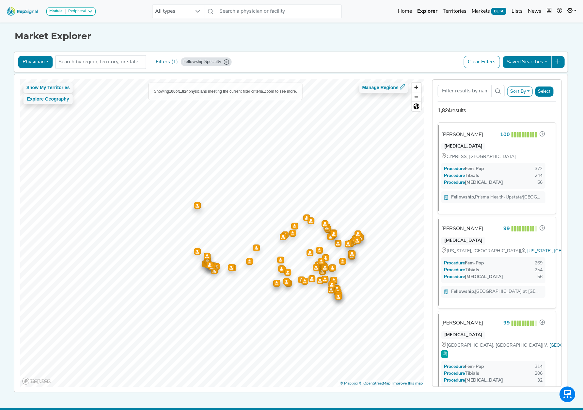
click at [516, 89] on button "Sort By" at bounding box center [519, 91] width 25 height 10
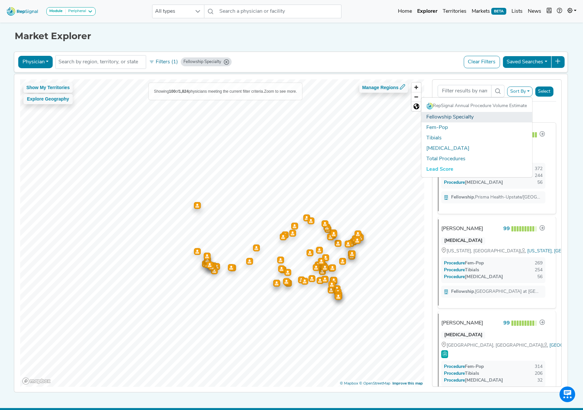
click at [459, 118] on link "Fellowship Specialty" at bounding box center [476, 117] width 111 height 10
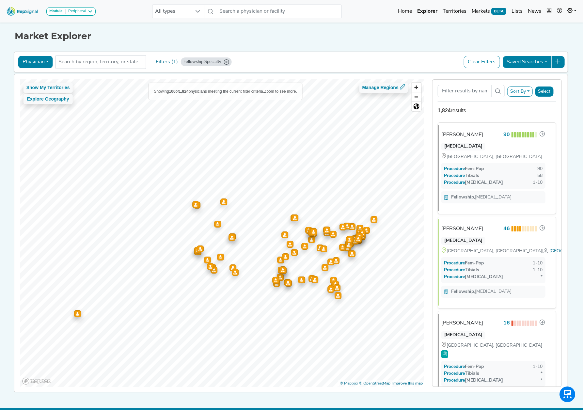
click at [531, 93] on button "Sort By" at bounding box center [519, 91] width 25 height 10
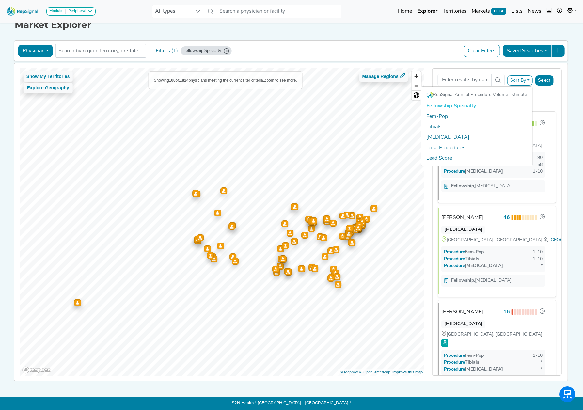
scroll to position [8, 0]
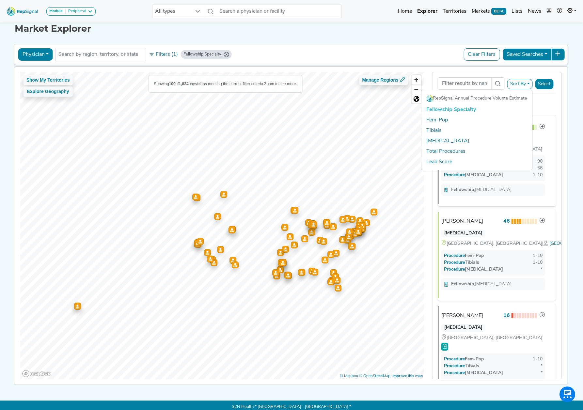
click at [461, 111] on link "Fellowship Specialty" at bounding box center [476, 109] width 111 height 10
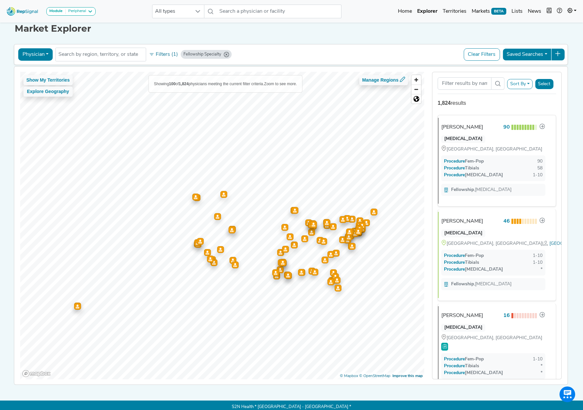
click at [522, 86] on button "Sort By" at bounding box center [519, 84] width 25 height 10
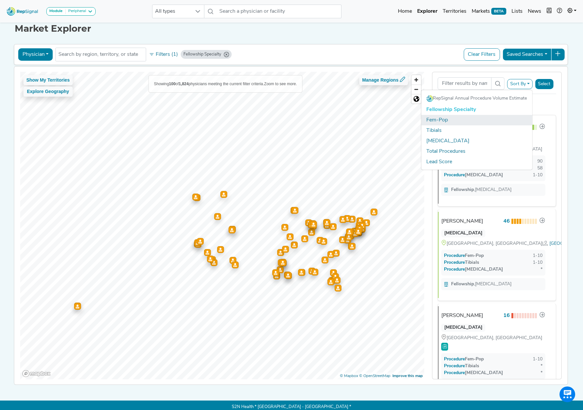
drag, startPoint x: 450, startPoint y: 123, endPoint x: 562, endPoint y: 191, distance: 131.2
click at [450, 123] on link "Fem-Pop" at bounding box center [476, 120] width 111 height 10
